Goal: Task Accomplishment & Management: Use online tool/utility

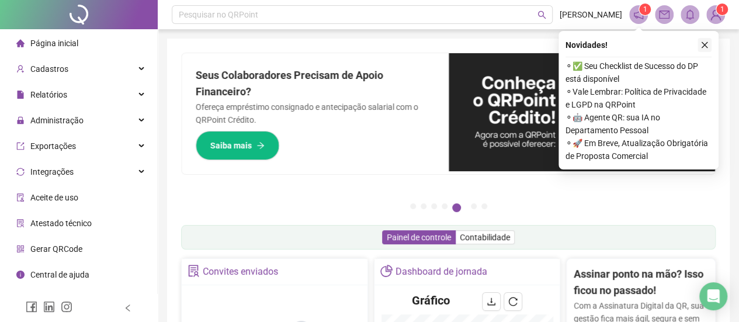
click at [703, 46] on icon "close" at bounding box center [705, 45] width 6 height 6
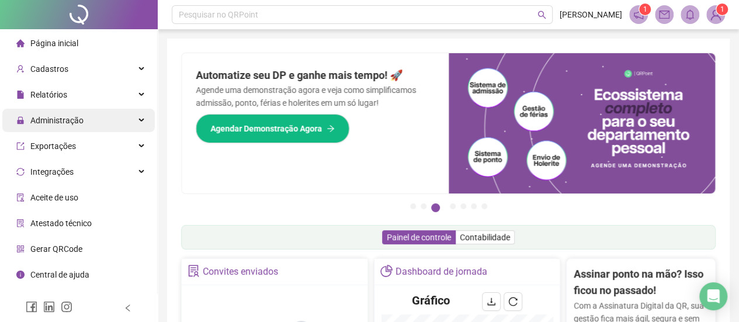
click at [52, 119] on span "Administração" at bounding box center [56, 120] width 53 height 9
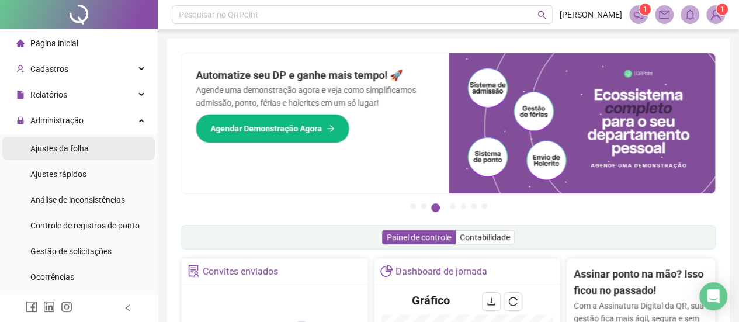
click at [81, 150] on span "Ajustes da folha" at bounding box center [59, 148] width 58 height 9
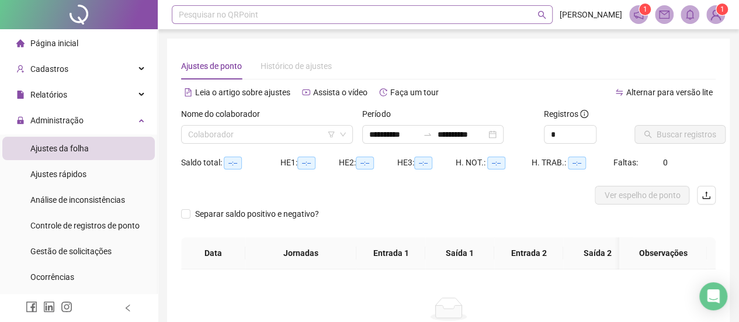
type input "**********"
